Goal: Check status: Check status

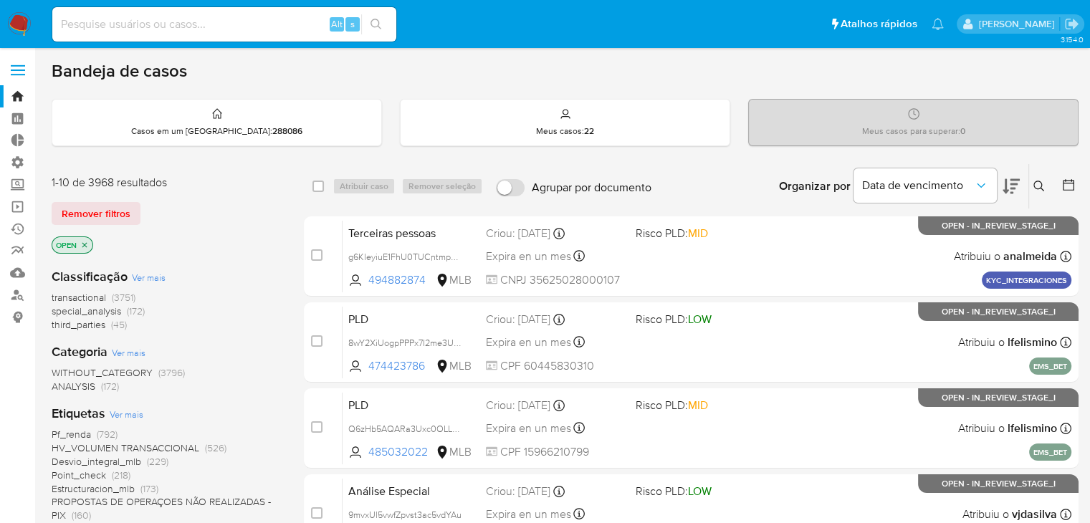
click at [149, 29] on input at bounding box center [224, 24] width 344 height 19
paste input "209205718"
type input "209205718"
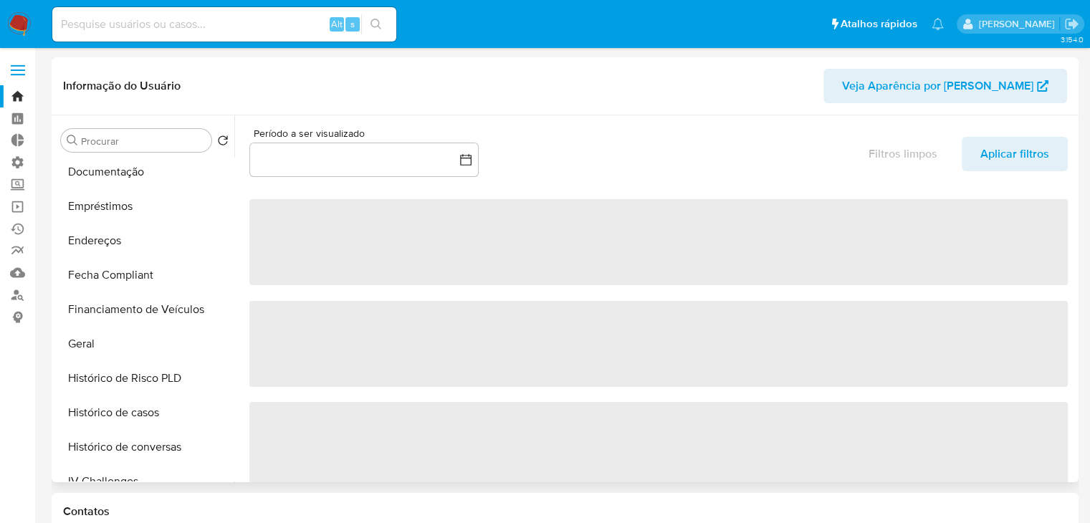
scroll to position [280, 0]
select select "10"
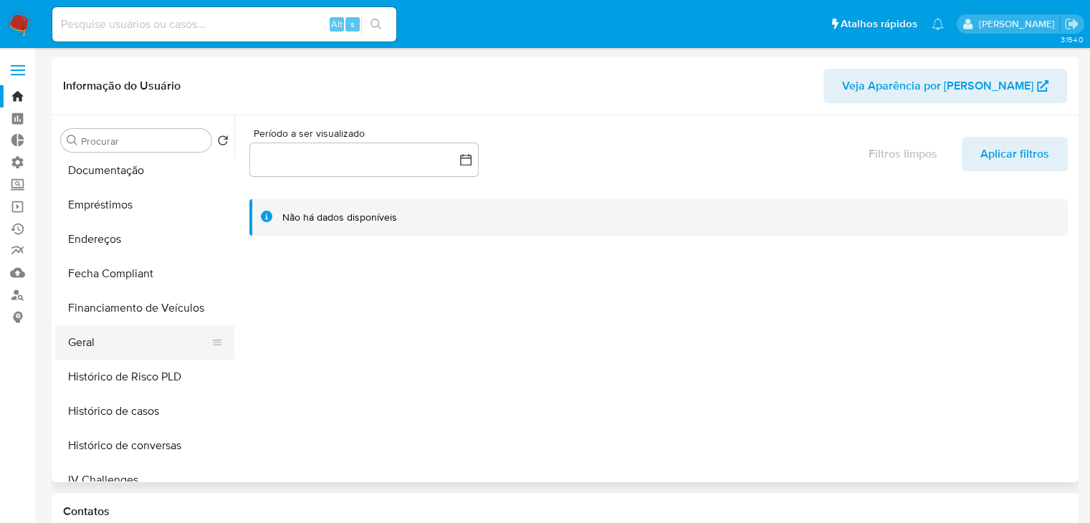
click at [191, 331] on button "Geral" at bounding box center [139, 342] width 168 height 34
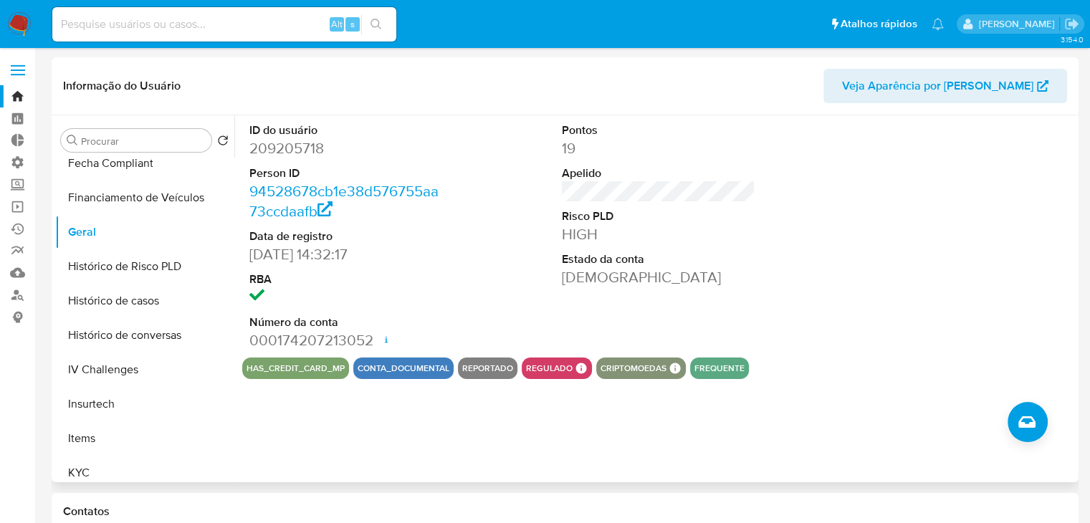
scroll to position [406, 0]
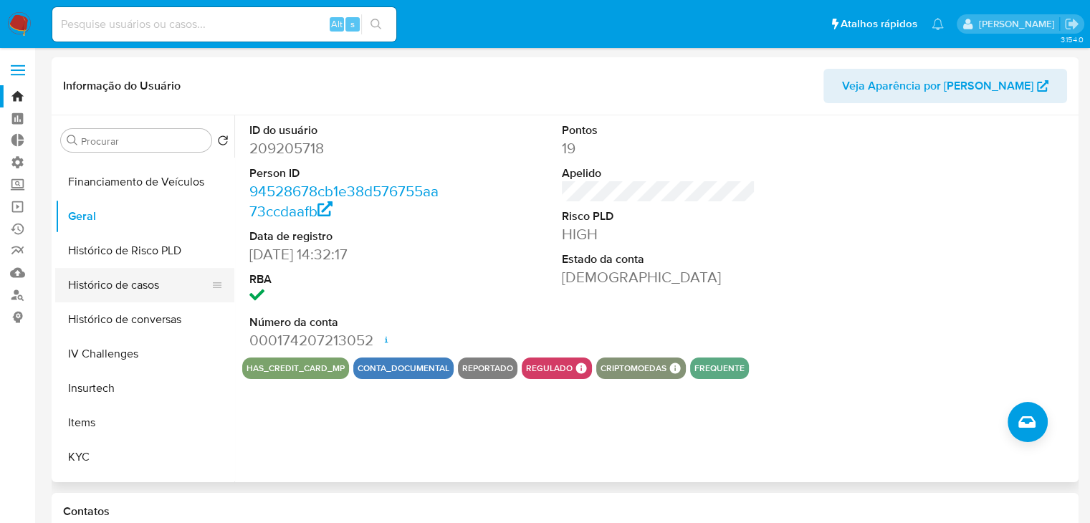
click at [172, 284] on button "Histórico de casos" at bounding box center [139, 285] width 168 height 34
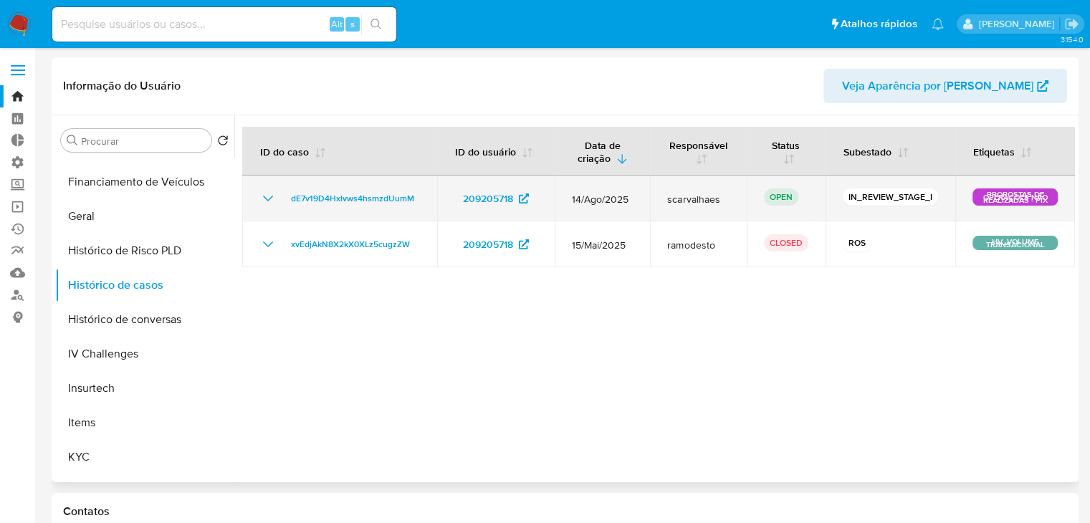
click at [259, 198] on icon "Mostrar/Ocultar" at bounding box center [267, 198] width 17 height 17
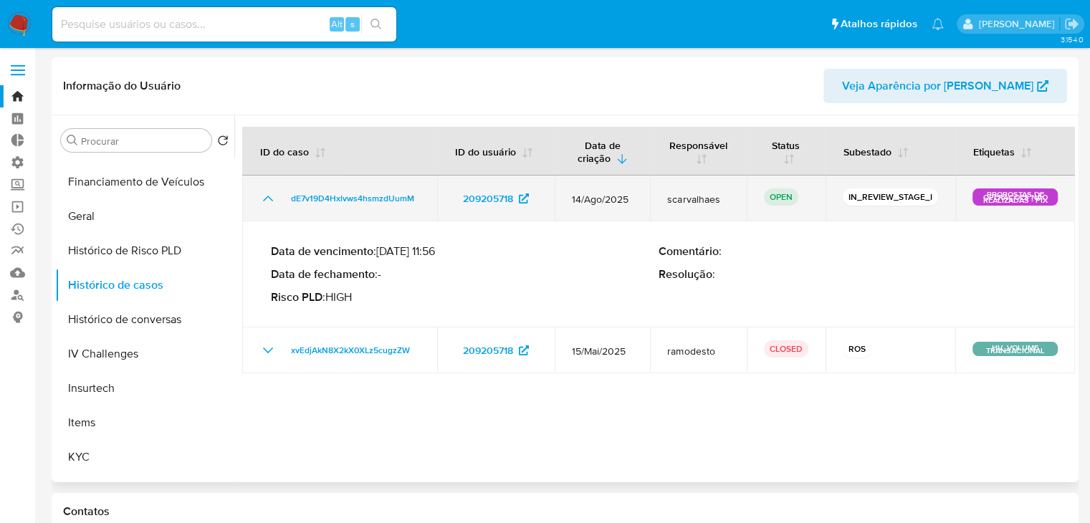
click at [259, 198] on icon "Mostrar/Ocultar" at bounding box center [267, 198] width 17 height 17
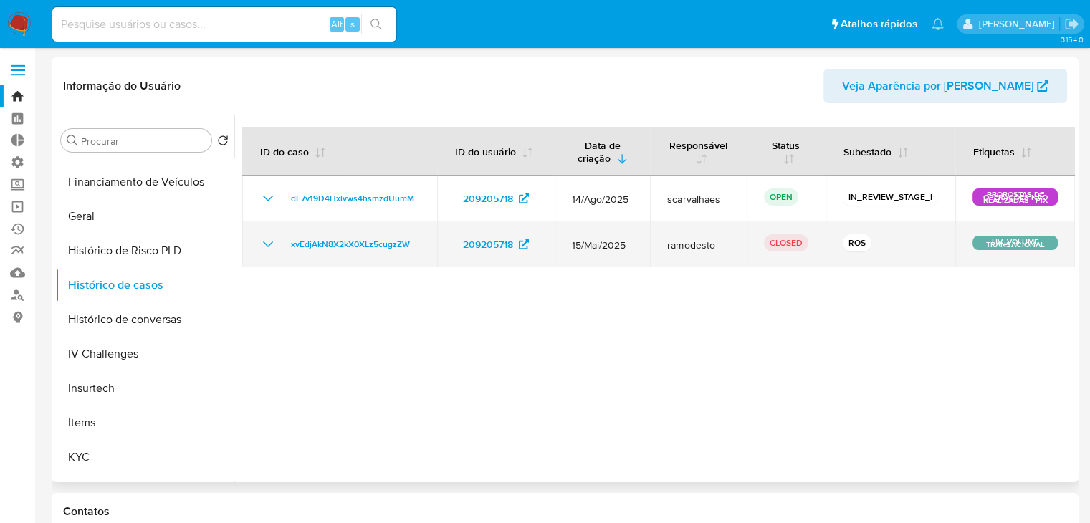
click at [269, 244] on icon "Mostrar/Ocultar" at bounding box center [268, 245] width 10 height 6
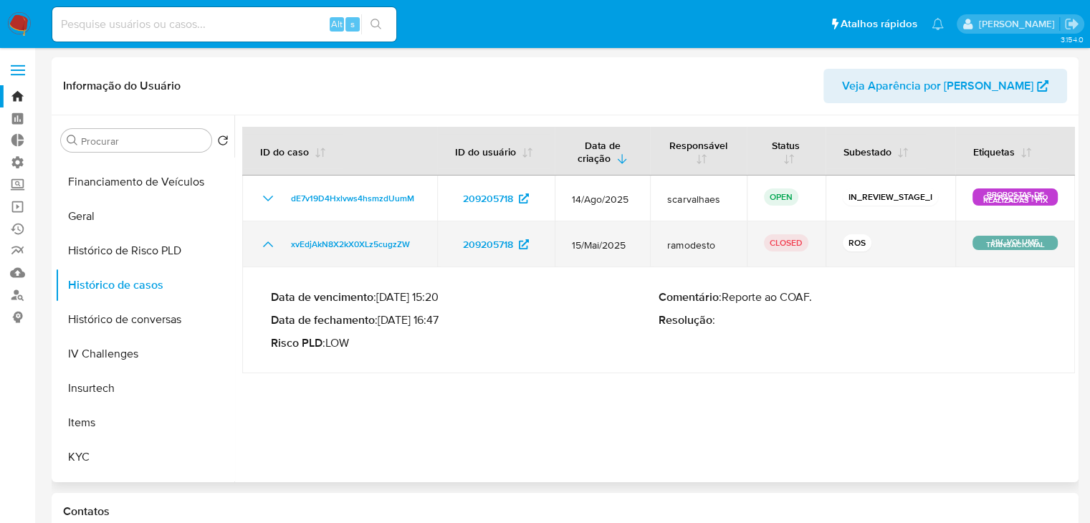
click at [269, 244] on icon "Mostrar/Ocultar" at bounding box center [268, 245] width 10 height 6
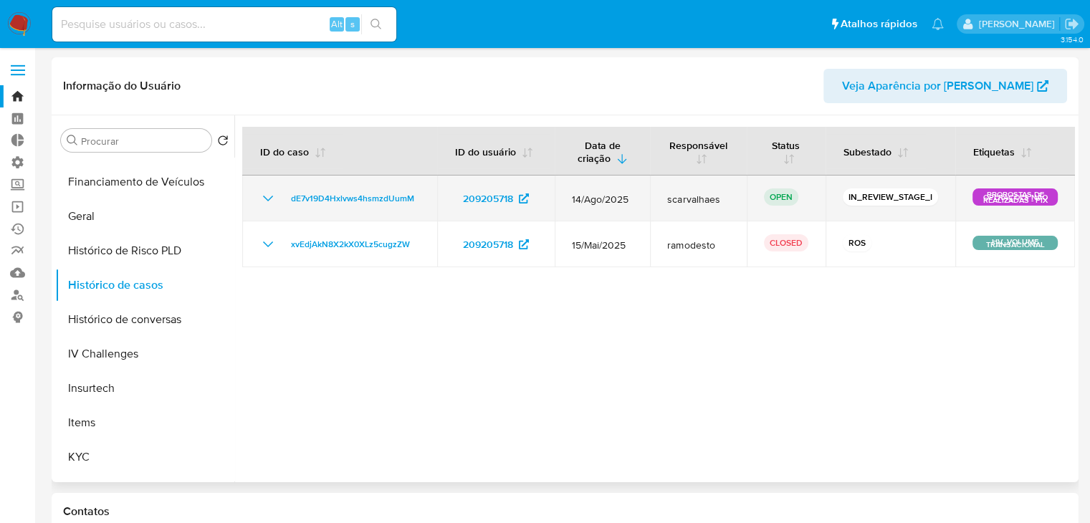
click at [263, 204] on icon "Mostrar/Ocultar" at bounding box center [267, 198] width 17 height 17
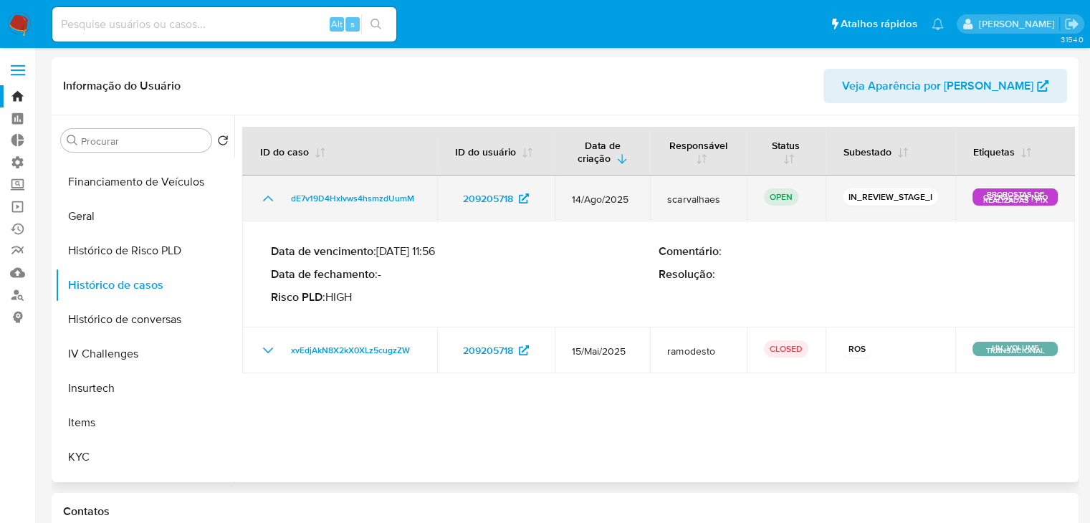
click at [263, 204] on icon "Mostrar/Ocultar" at bounding box center [267, 198] width 17 height 17
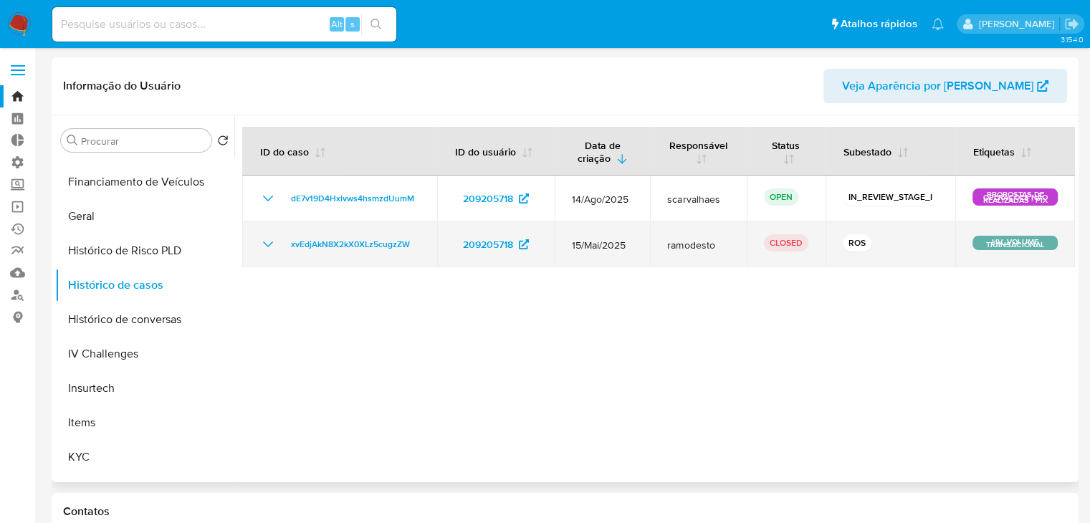
click at [266, 239] on icon "Mostrar/Ocultar" at bounding box center [267, 244] width 17 height 17
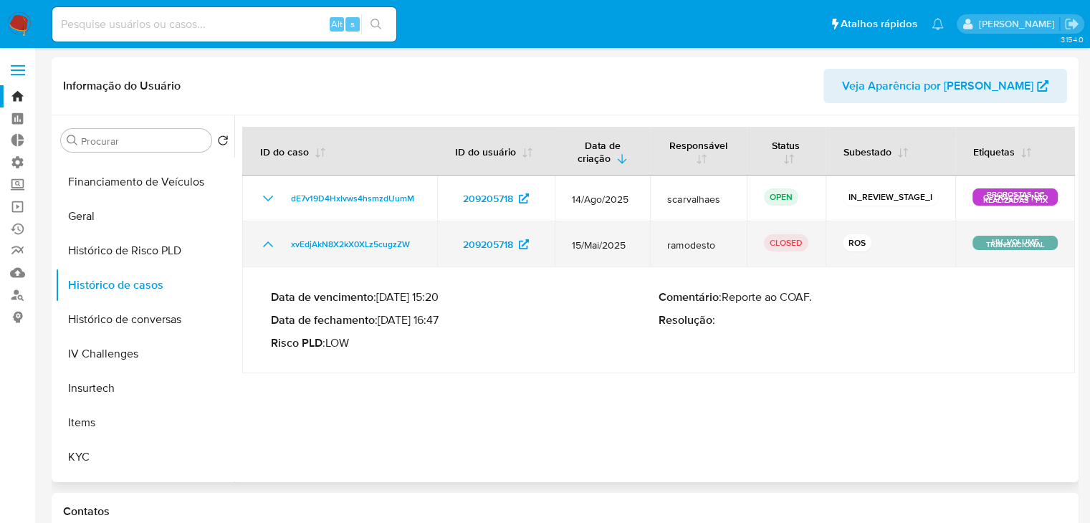
click at [266, 239] on icon "Mostrar/Ocultar" at bounding box center [267, 244] width 17 height 17
